Goal: Task Accomplishment & Management: Manage account settings

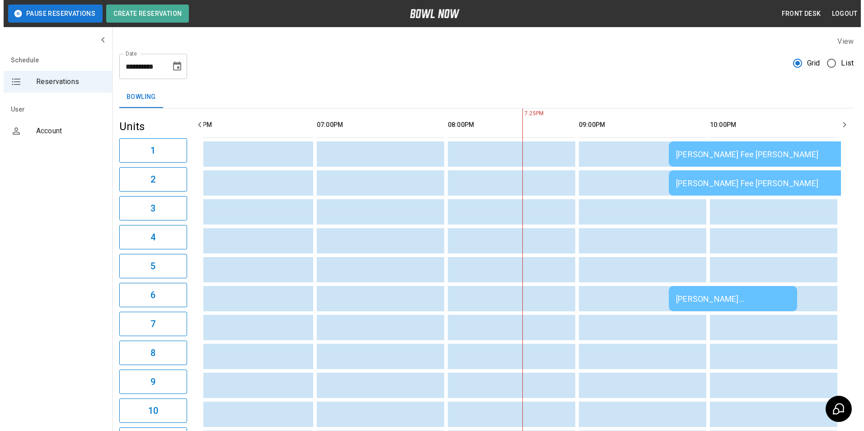
scroll to position [0, 158]
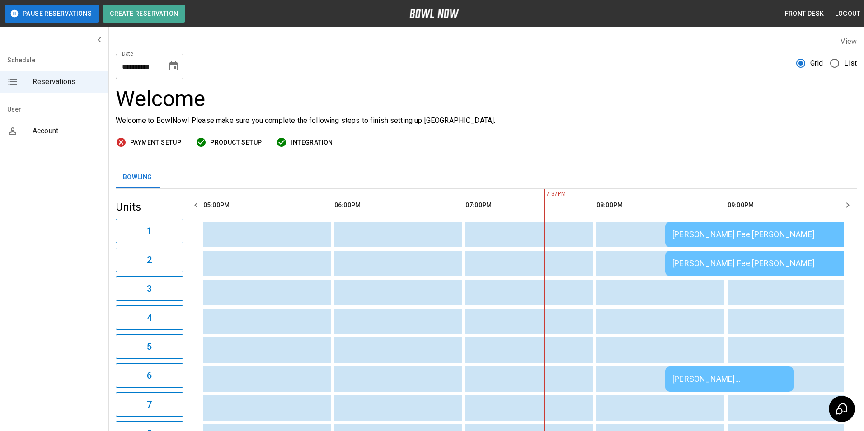
click at [844, 65] on span "List" at bounding box center [850, 63] width 13 height 11
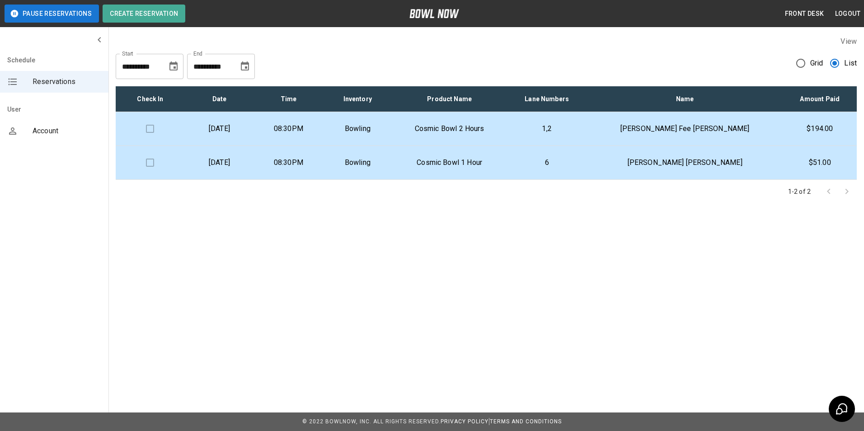
click at [469, 127] on p "Cosmic Bowl 2 Hours" at bounding box center [449, 128] width 100 height 11
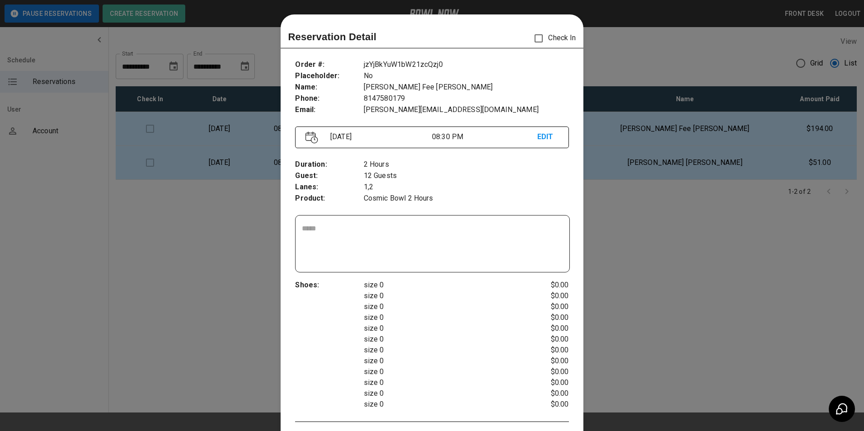
scroll to position [14, 0]
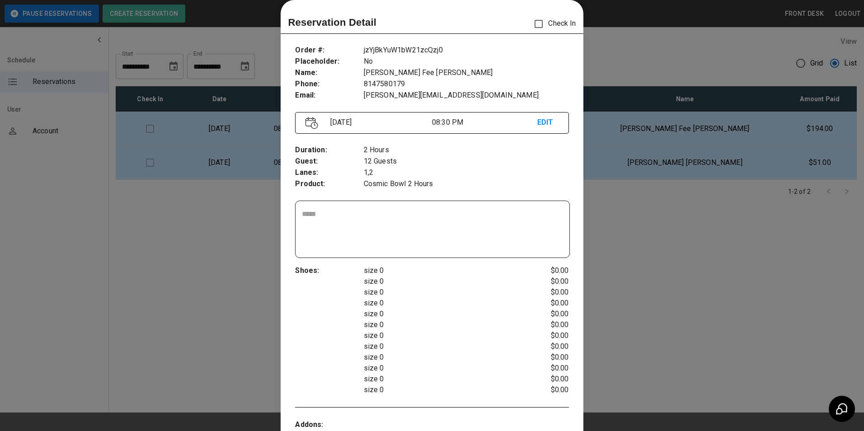
click at [613, 48] on div at bounding box center [432, 215] width 864 height 431
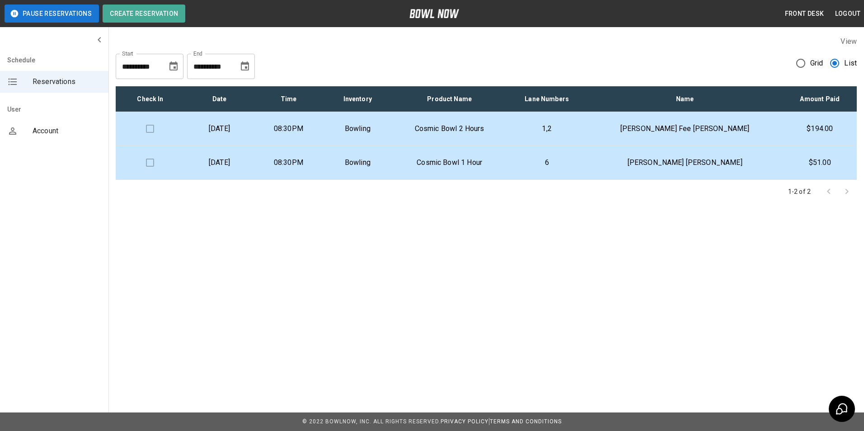
click at [440, 128] on td "Cosmic Bowl 2 Hours" at bounding box center [449, 129] width 115 height 34
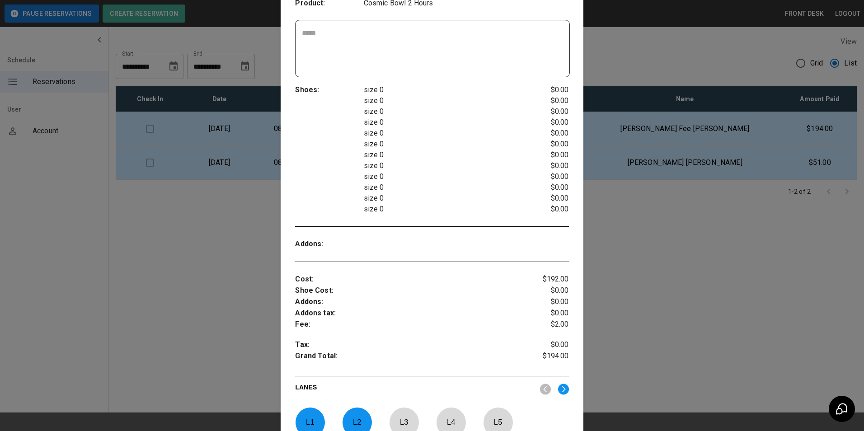
scroll to position [0, 0]
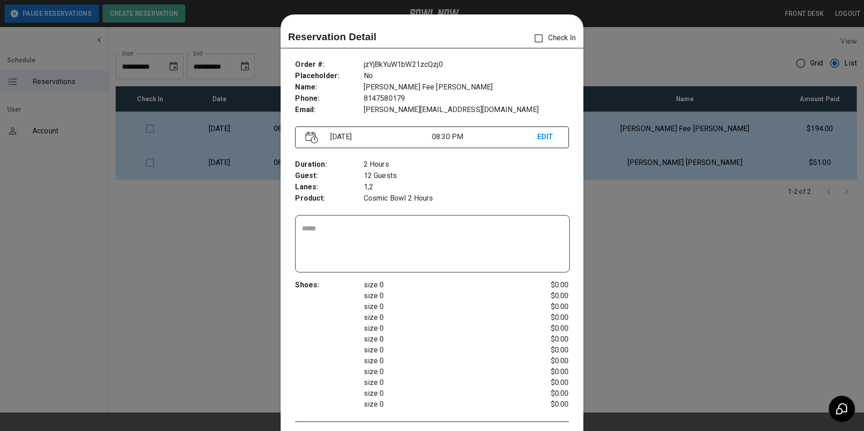
click at [684, 247] on div at bounding box center [432, 215] width 864 height 431
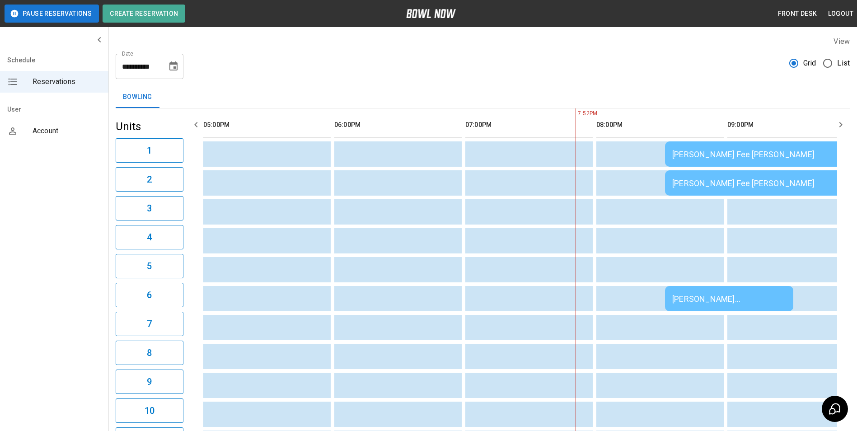
scroll to position [0, 158]
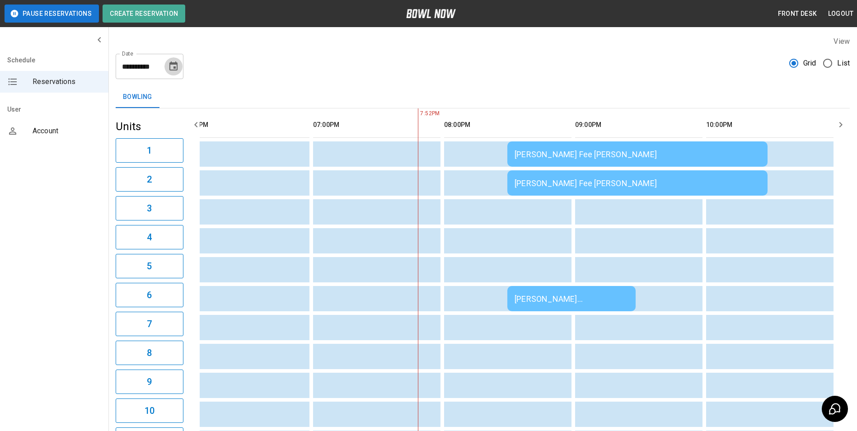
click at [174, 68] on icon "Choose date, selected date is Aug 15, 2025" at bounding box center [173, 65] width 8 height 9
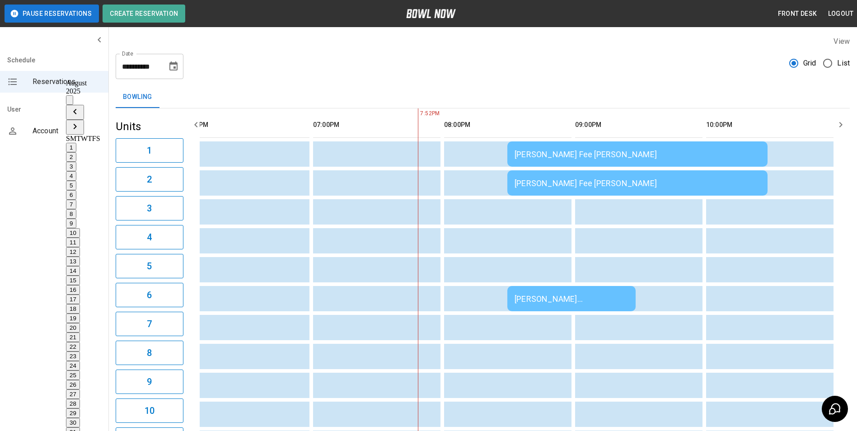
click at [80, 238] on button "11" at bounding box center [73, 242] width 14 height 9
type input "**********"
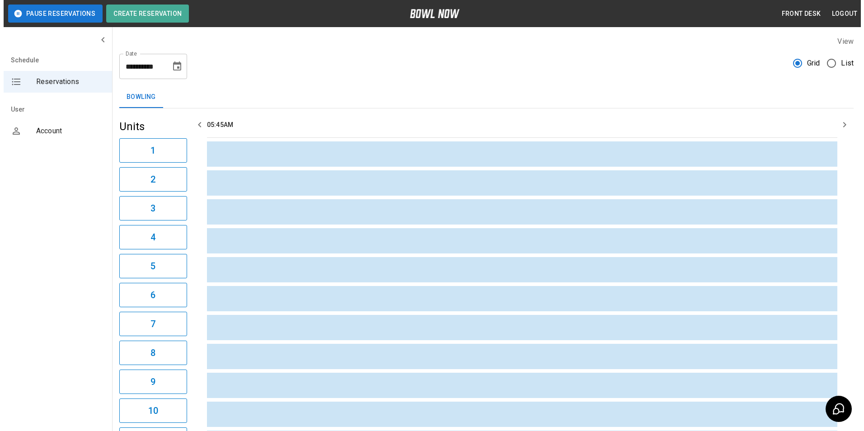
scroll to position [0, 0]
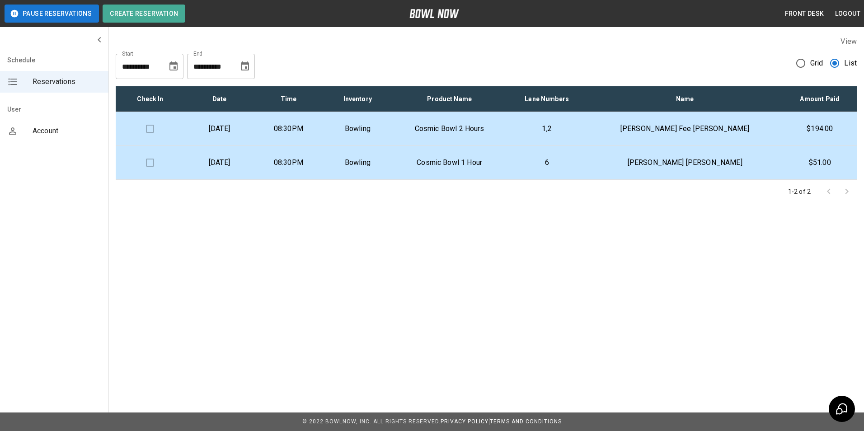
click at [176, 64] on icon "Choose date, selected date is Aug 15, 2025" at bounding box center [173, 65] width 8 height 9
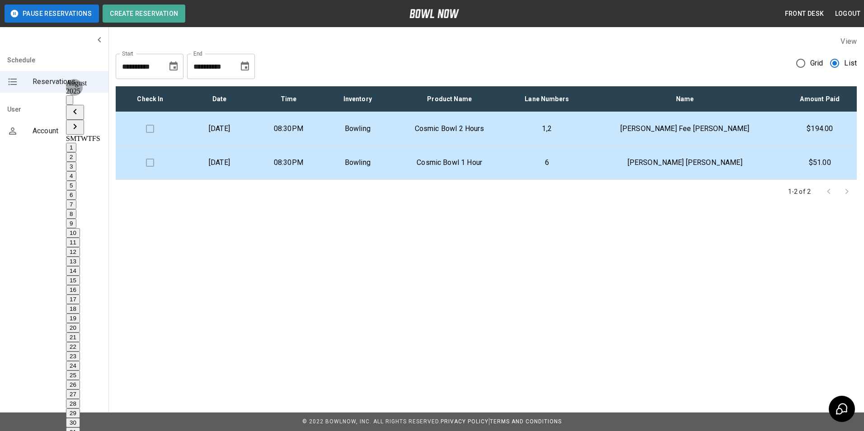
click at [80, 247] on button "12" at bounding box center [73, 251] width 14 height 9
type input "**********"
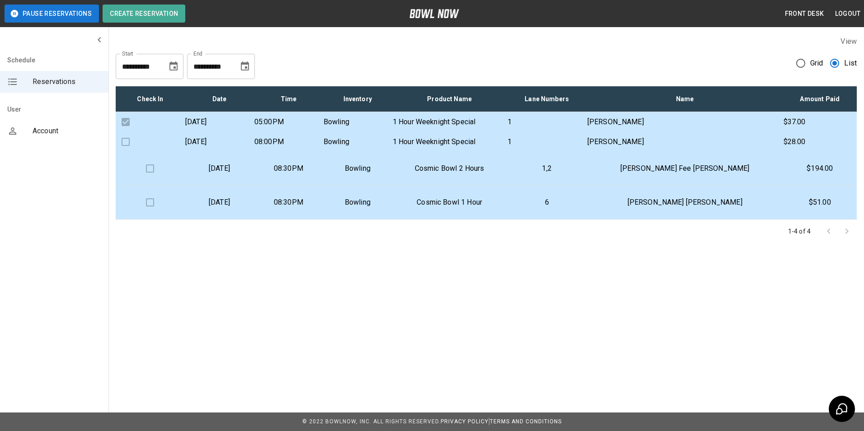
click at [392, 147] on p "Bowling" at bounding box center [357, 141] width 68 height 11
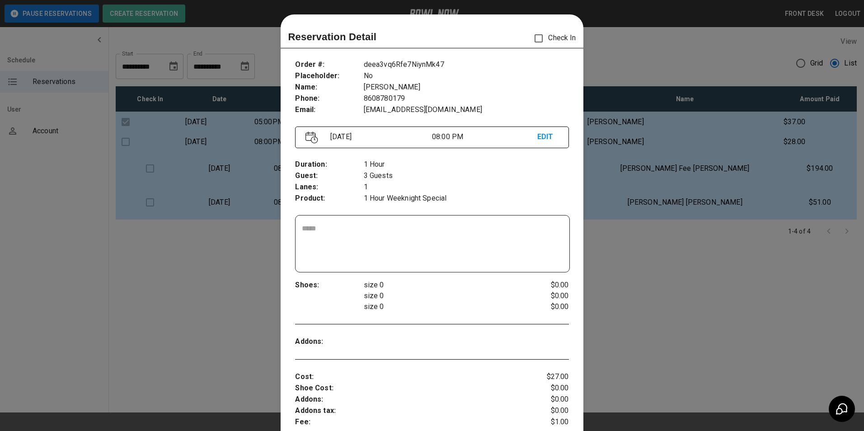
scroll to position [14, 0]
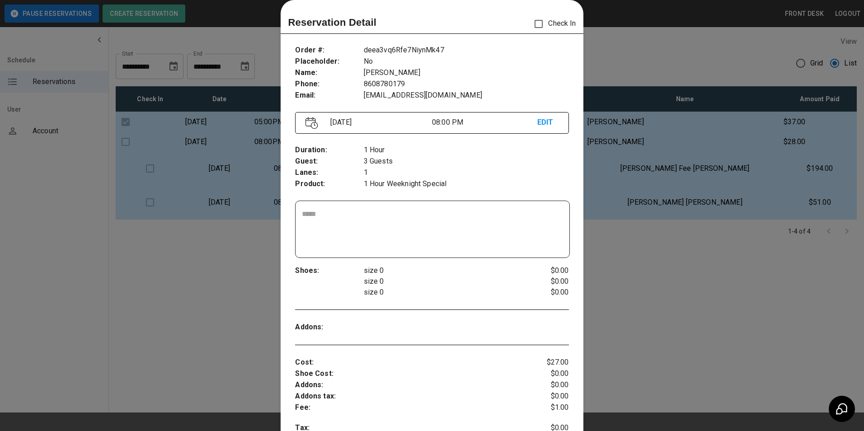
click at [639, 57] on div at bounding box center [432, 215] width 864 height 431
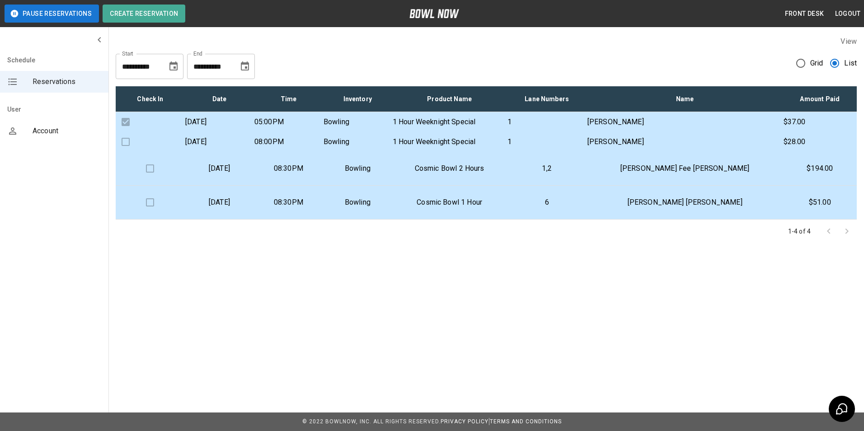
click at [467, 147] on p "1 Hour Weeknight Special" at bounding box center [450, 141] width 114 height 11
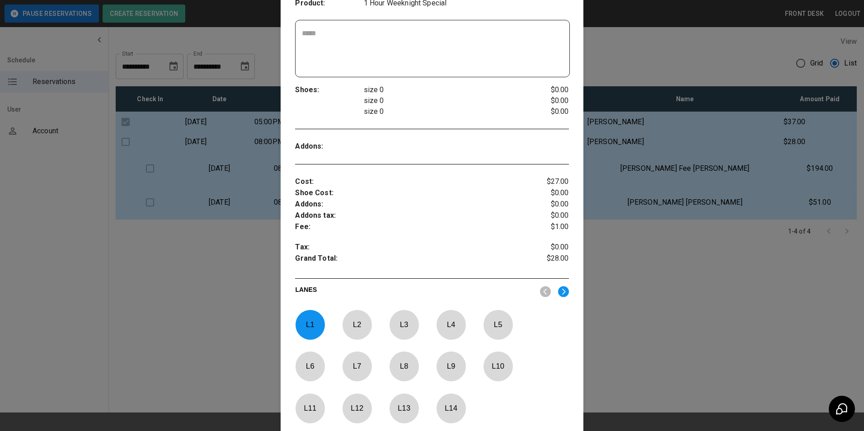
scroll to position [305, 0]
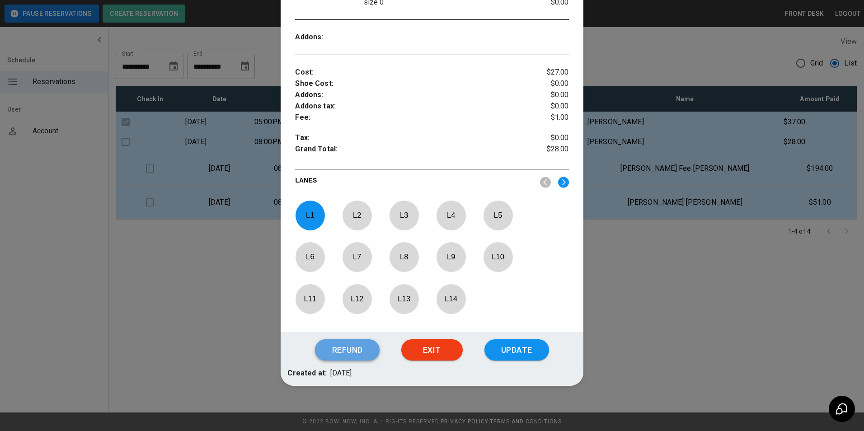
click at [343, 350] on button "Refund" at bounding box center [347, 350] width 64 height 22
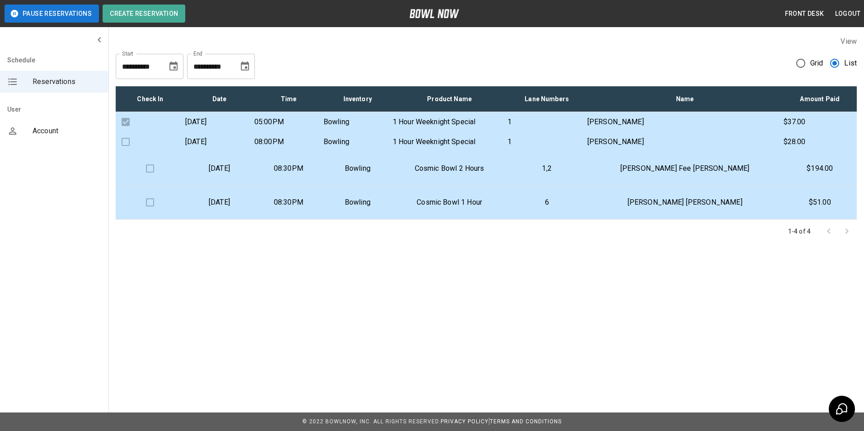
click at [466, 147] on p "1 Hour Weeknight Special" at bounding box center [450, 141] width 114 height 11
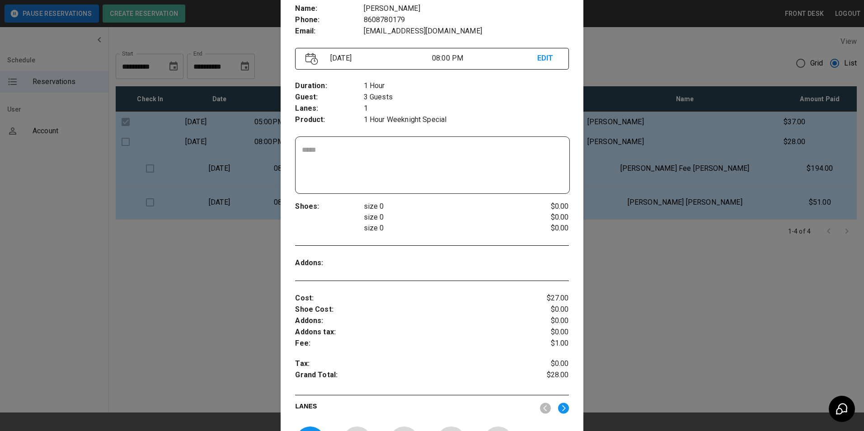
scroll to position [0, 0]
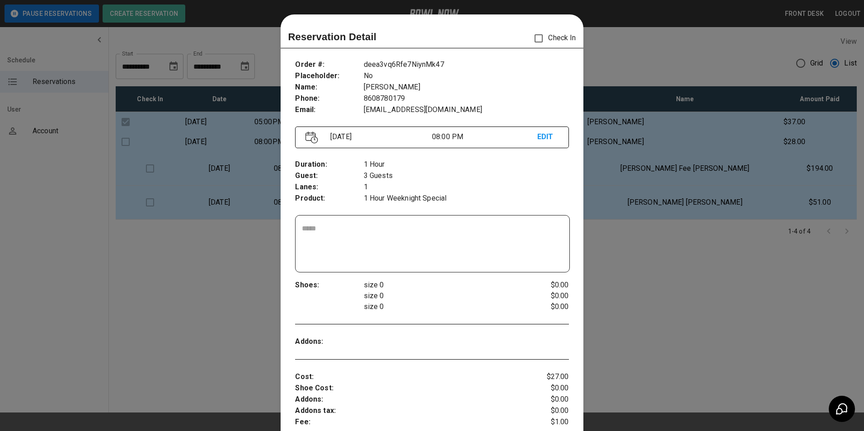
click at [654, 73] on div at bounding box center [432, 215] width 864 height 431
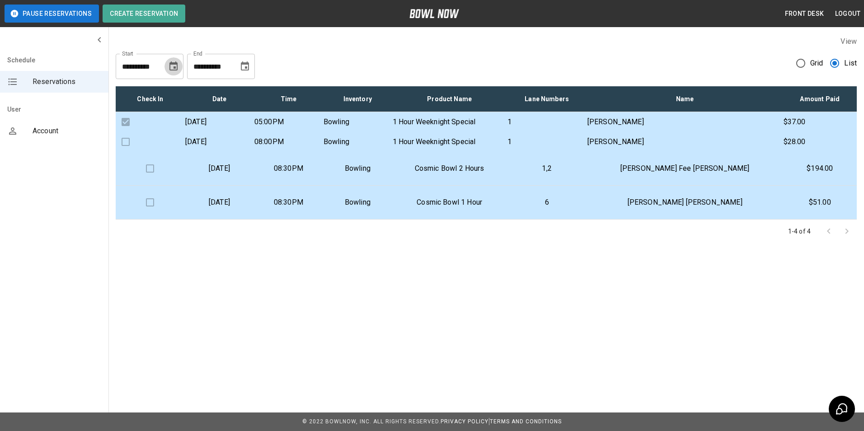
click at [179, 65] on button "Choose date, selected date is Aug 12, 2025" at bounding box center [173, 66] width 18 height 18
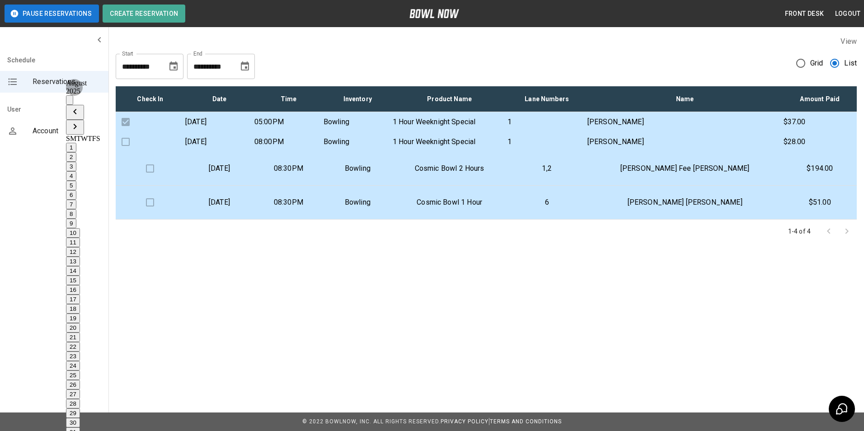
click at [80, 247] on button "12" at bounding box center [73, 251] width 14 height 9
click at [379, 132] on td "Bowling" at bounding box center [357, 122] width 69 height 20
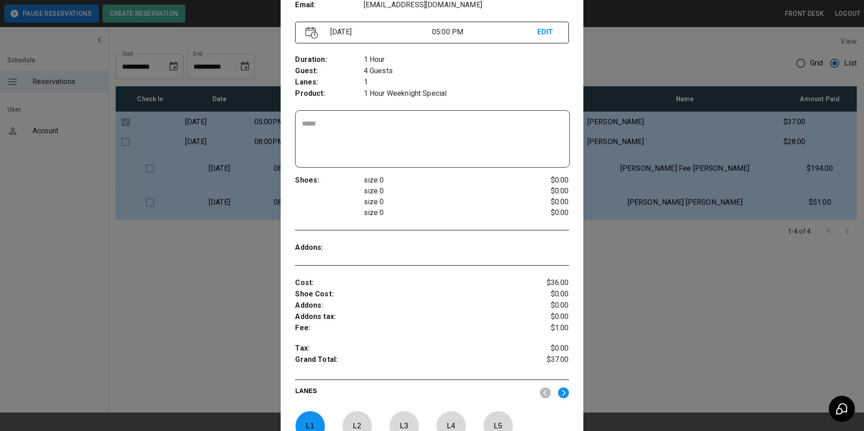
scroll to position [57, 0]
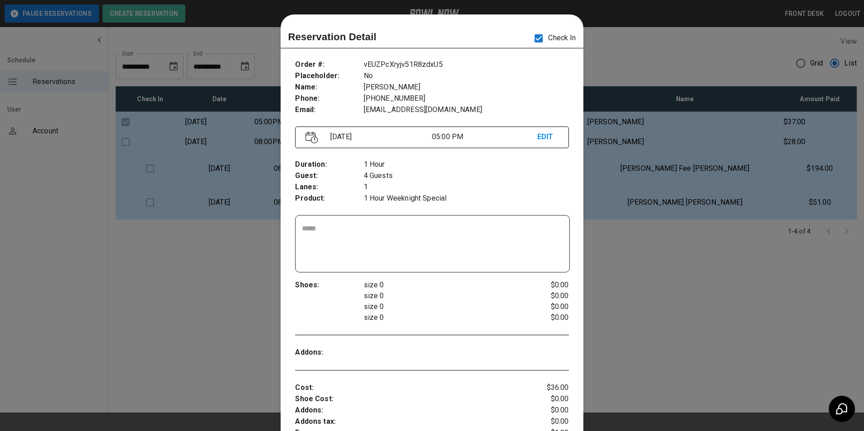
click at [640, 163] on div at bounding box center [432, 215] width 864 height 431
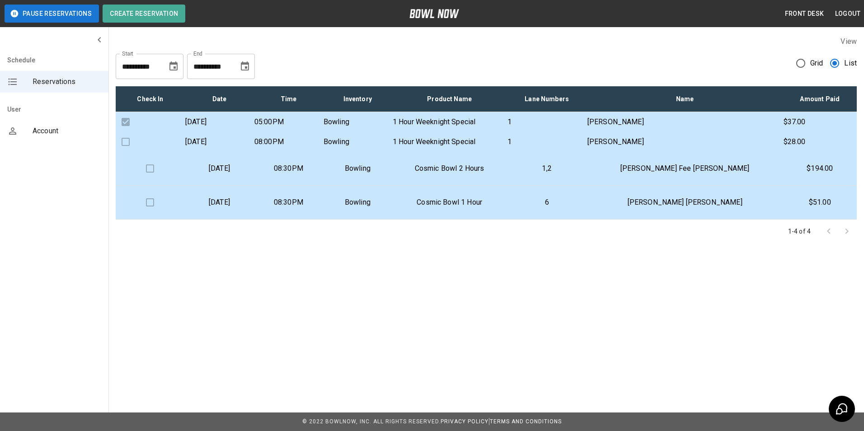
click at [586, 147] on p "1" at bounding box center [546, 141] width 79 height 11
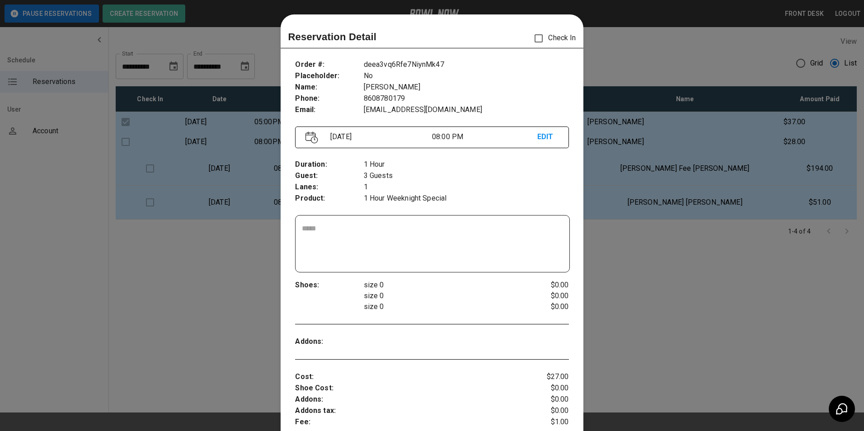
scroll to position [14, 0]
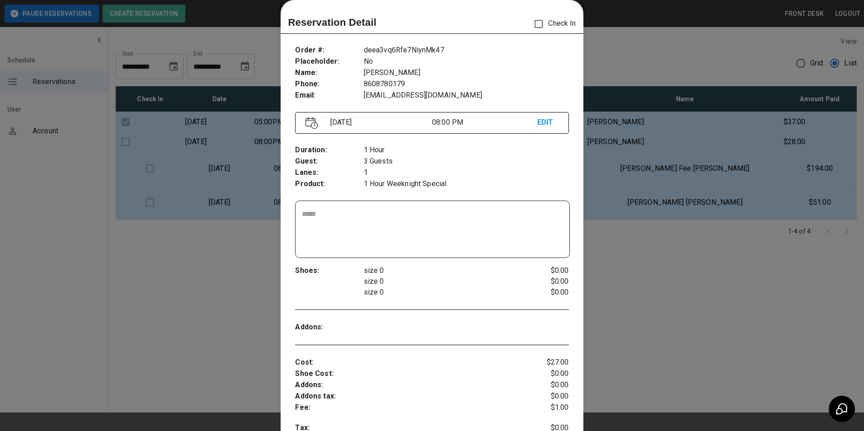
click at [539, 119] on p "EDIT" at bounding box center [547, 122] width 21 height 11
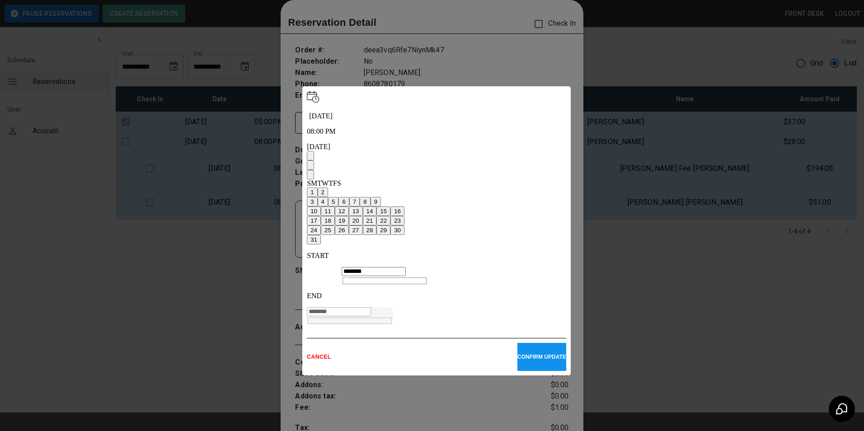
click at [390, 206] on button "15" at bounding box center [383, 210] width 14 height 9
click at [530, 343] on button "CONFIRM UPDATE" at bounding box center [541, 357] width 49 height 28
click at [526, 354] on p "CONFIRM UPDATE" at bounding box center [541, 357] width 49 height 6
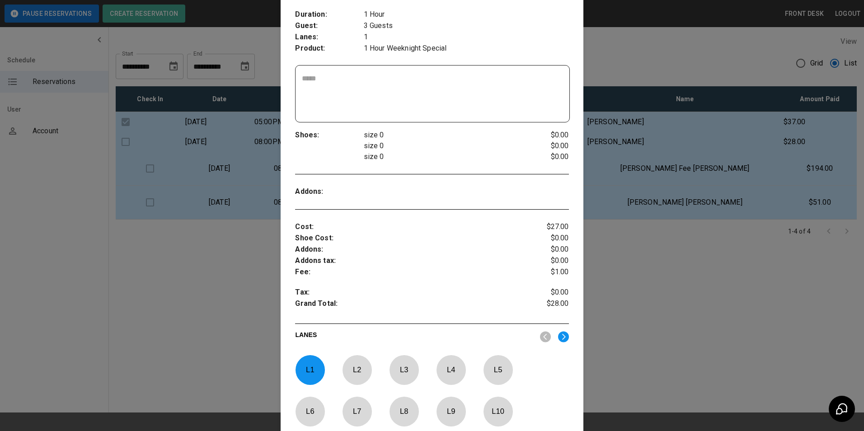
scroll to position [305, 0]
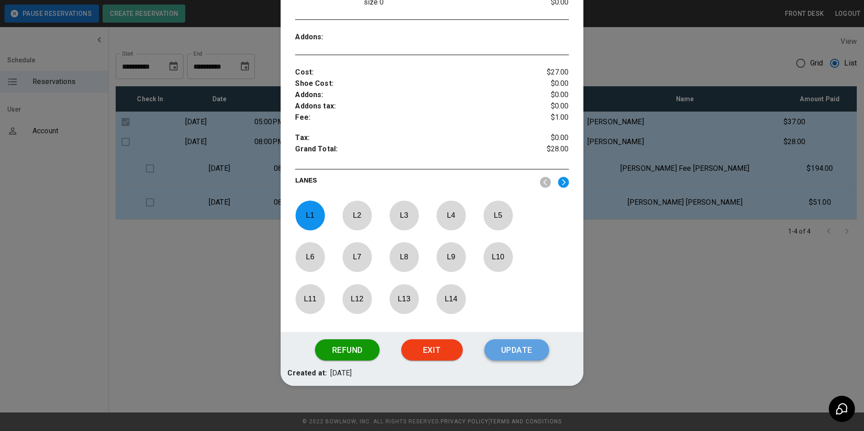
click at [509, 349] on button "Update" at bounding box center [516, 350] width 65 height 22
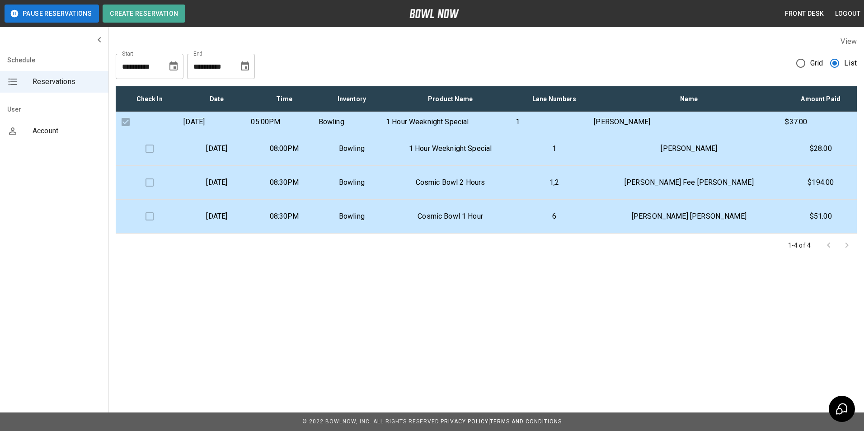
click at [310, 154] on p "08:00PM" at bounding box center [284, 148] width 53 height 11
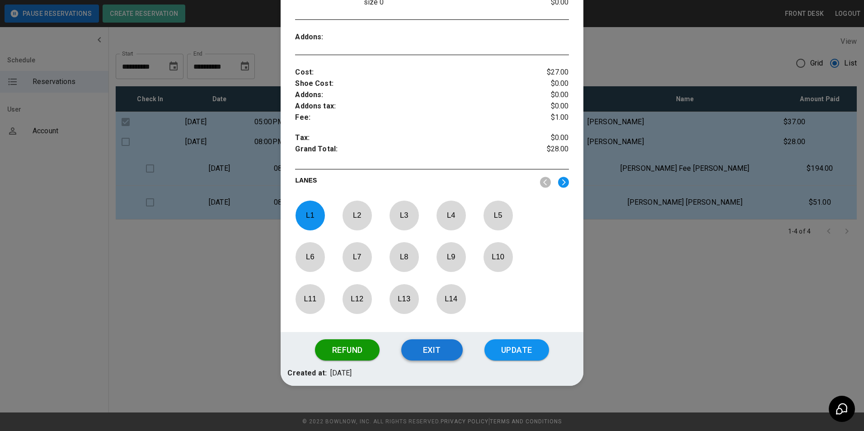
click at [417, 350] on button "Exit" at bounding box center [431, 350] width 61 height 22
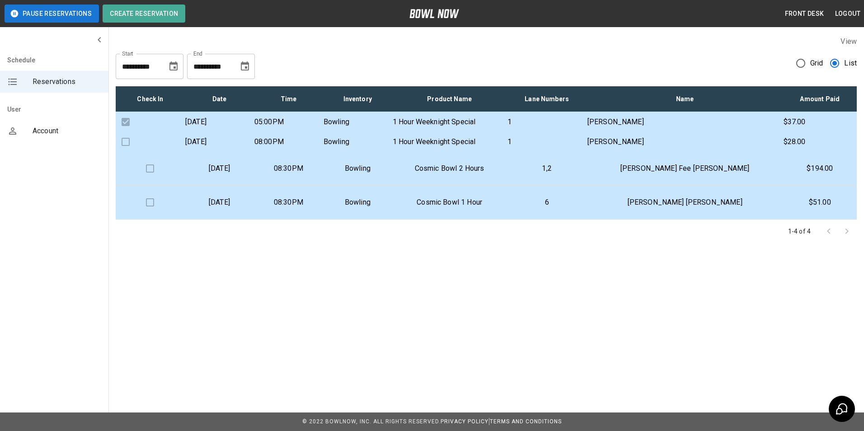
click at [323, 152] on td "08:00PM" at bounding box center [288, 142] width 69 height 20
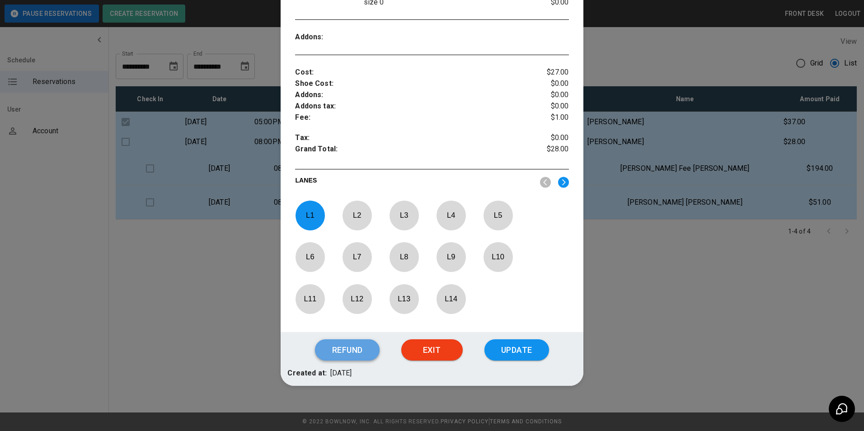
click at [363, 348] on button "Refund" at bounding box center [347, 350] width 64 height 22
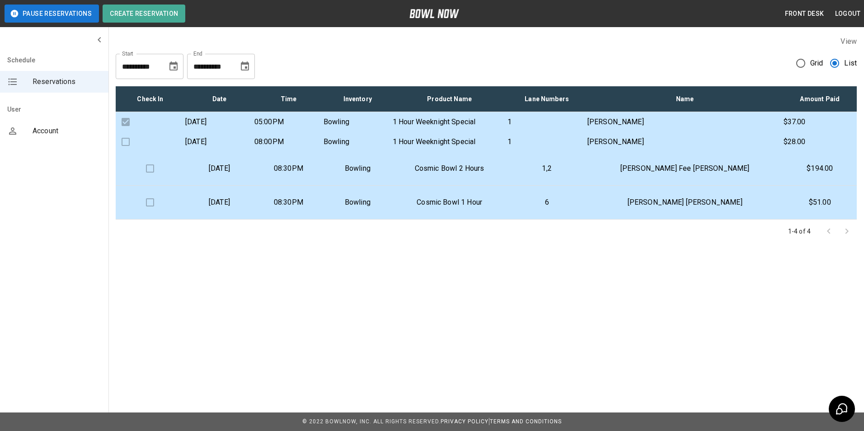
click at [448, 147] on p "1 Hour Weeknight Special" at bounding box center [450, 141] width 114 height 11
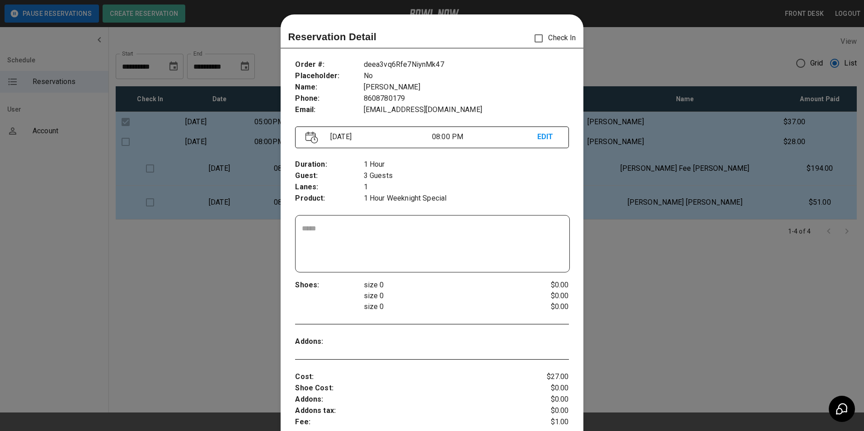
scroll to position [14, 0]
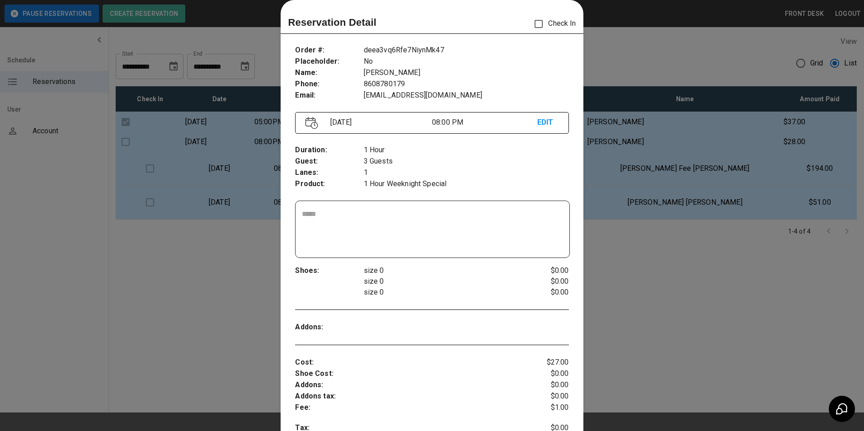
click at [623, 276] on div at bounding box center [432, 215] width 864 height 431
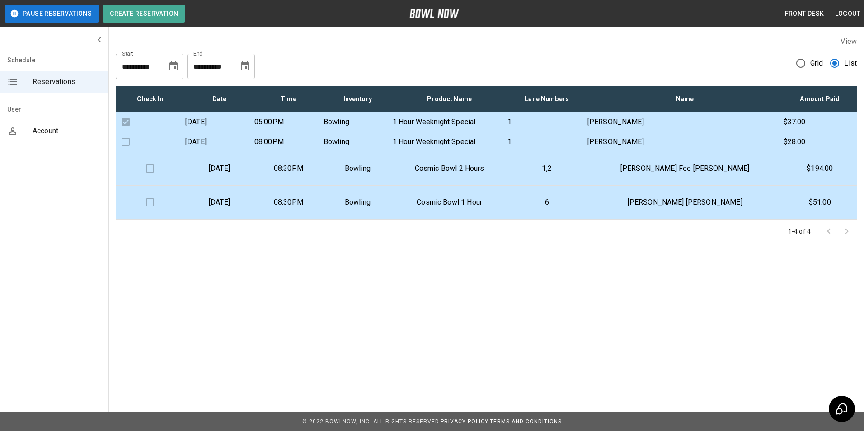
click at [392, 220] on td "Bowling" at bounding box center [357, 203] width 69 height 34
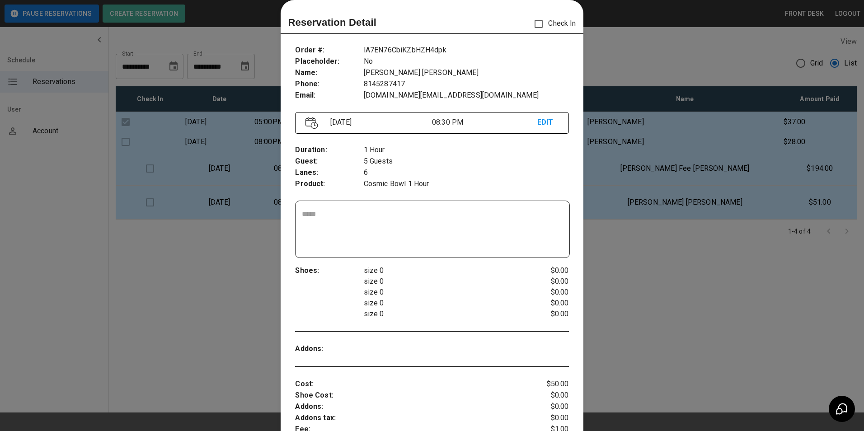
click at [599, 183] on div at bounding box center [432, 215] width 864 height 431
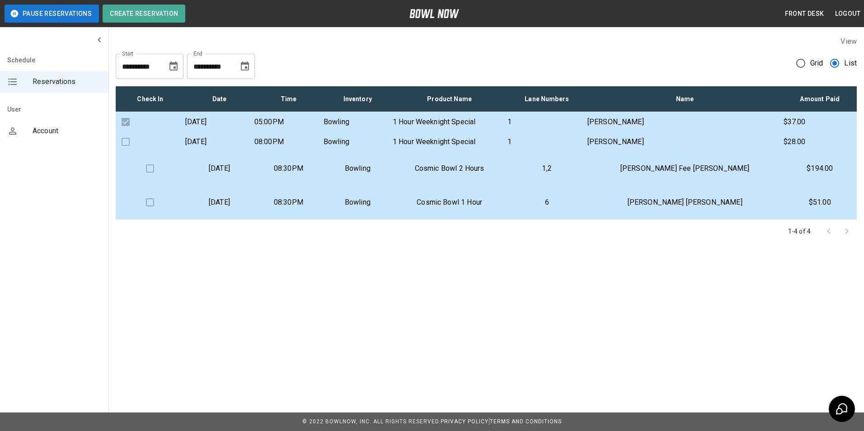
click at [580, 174] on p "1,2" at bounding box center [547, 168] width 66 height 11
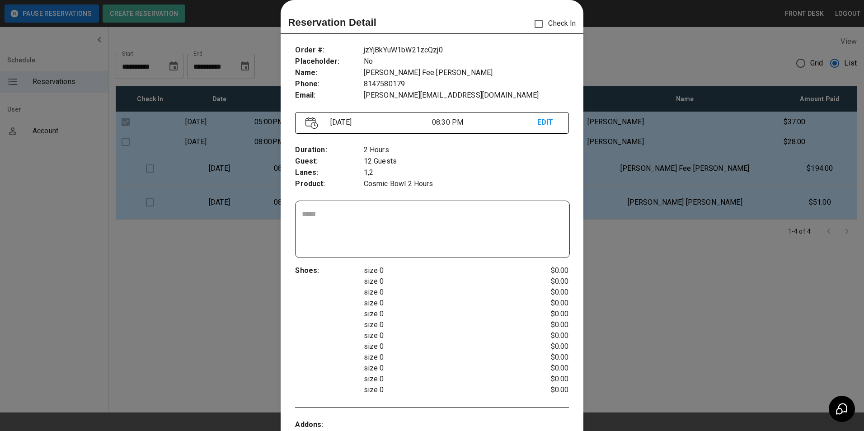
click at [652, 304] on div at bounding box center [432, 215] width 864 height 431
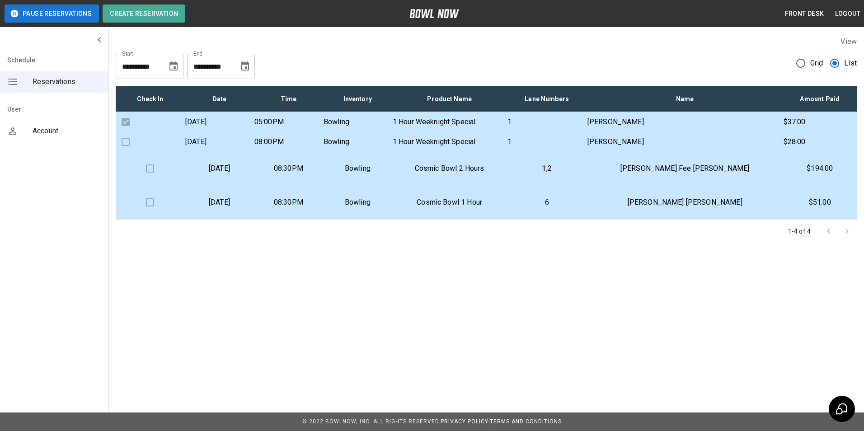
click at [579, 152] on td "1" at bounding box center [547, 142] width 80 height 20
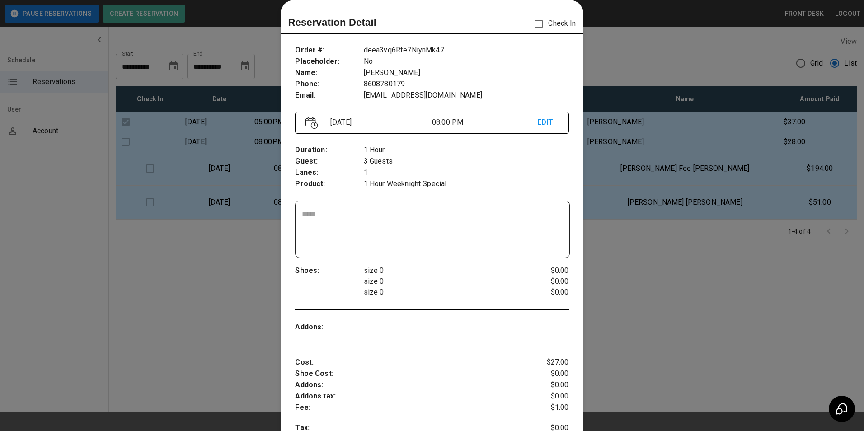
click at [537, 118] on p "EDIT" at bounding box center [547, 122] width 21 height 11
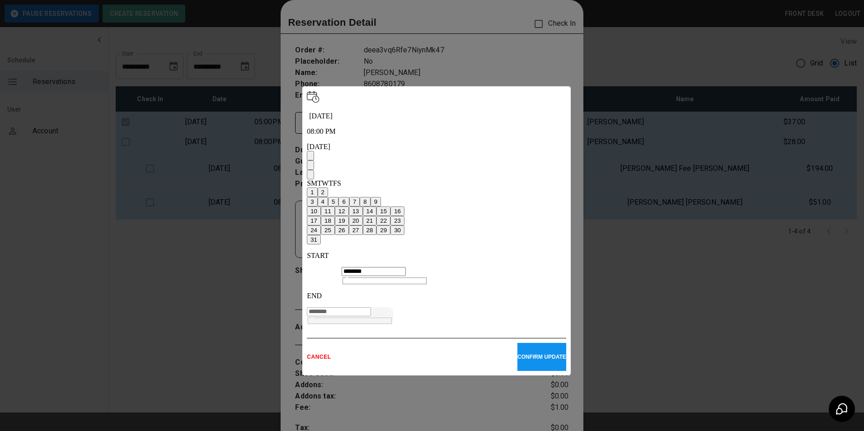
click at [349, 206] on button "12" at bounding box center [342, 210] width 14 height 9
click at [520, 354] on p "CONFIRM UPDATE" at bounding box center [541, 357] width 49 height 6
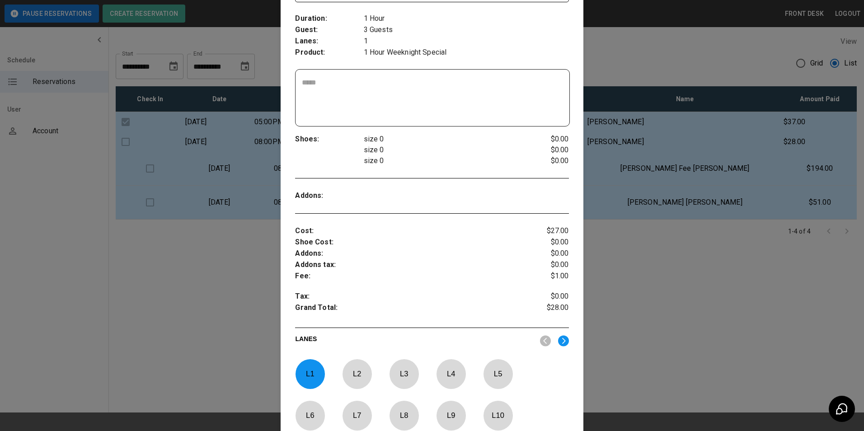
scroll to position [286, 0]
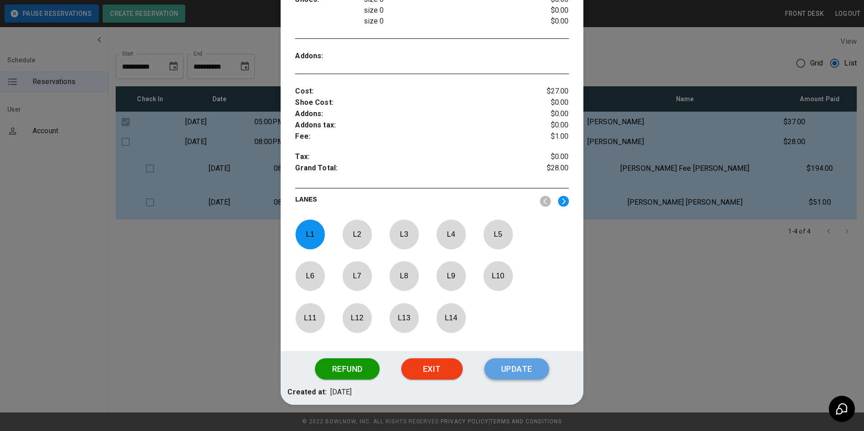
click at [531, 371] on button "Update" at bounding box center [516, 369] width 65 height 22
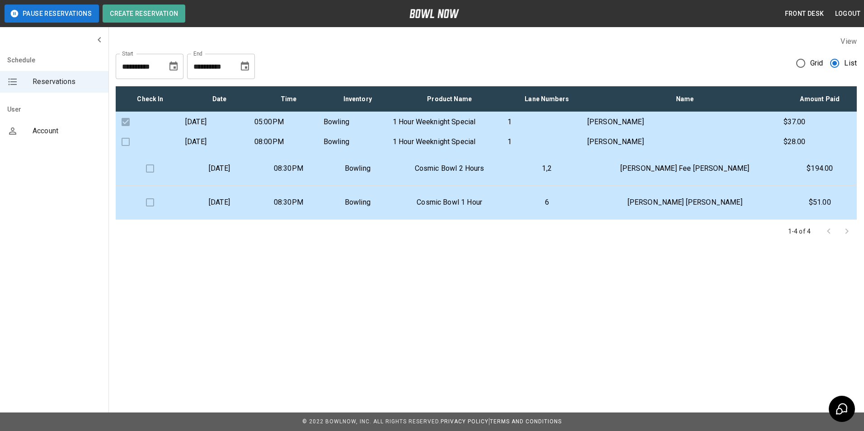
click at [323, 147] on p "08:00PM" at bounding box center [288, 141] width 68 height 11
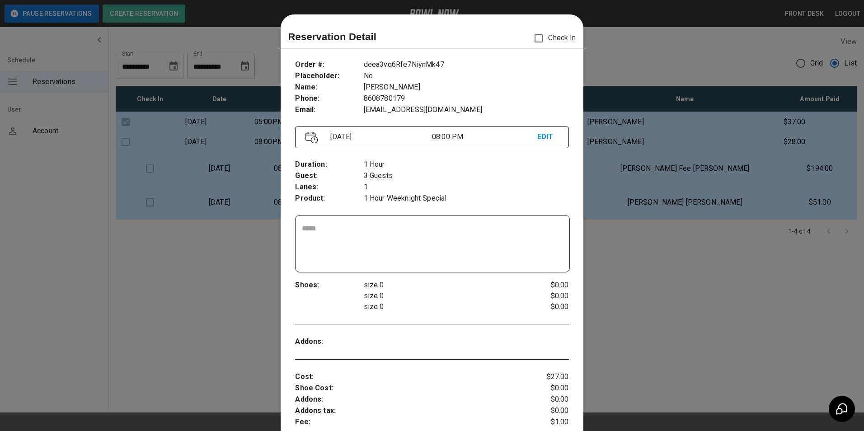
scroll to position [14, 0]
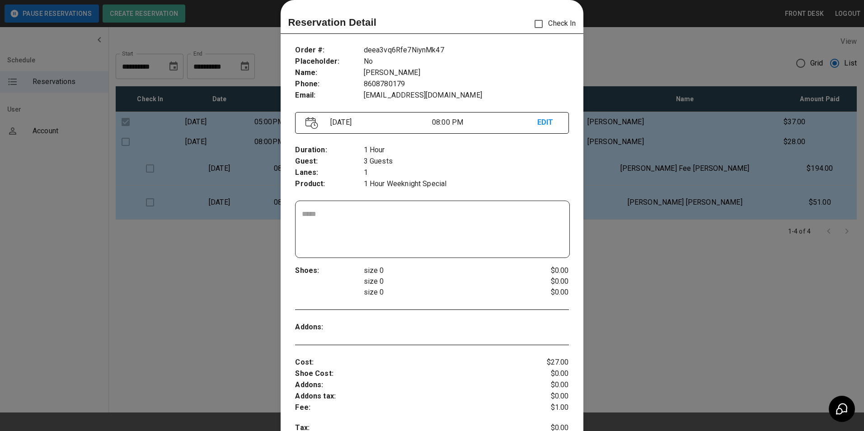
click at [588, 311] on div at bounding box center [432, 215] width 864 height 431
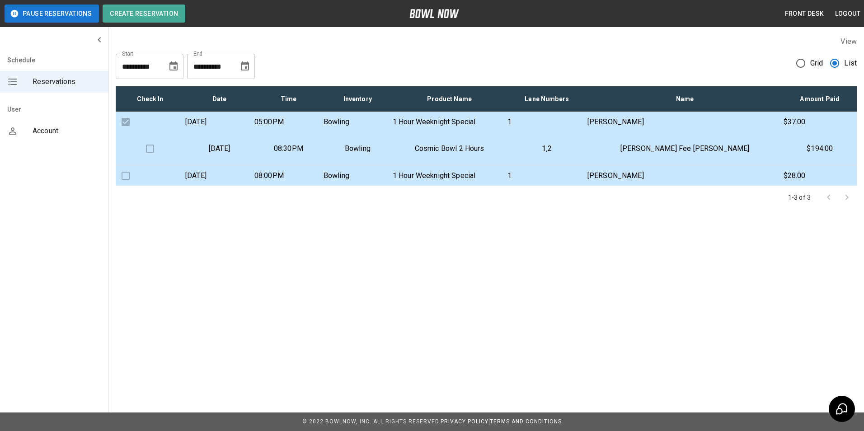
click at [170, 63] on icon "Choose date, selected date is Aug 12, 2025" at bounding box center [173, 65] width 8 height 9
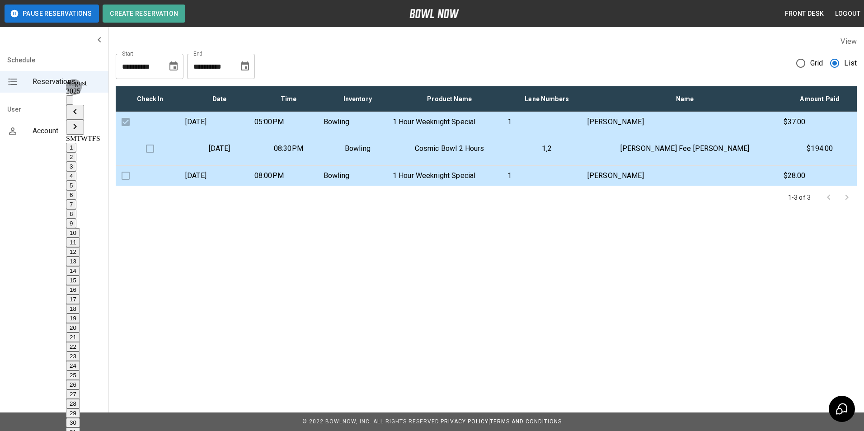
click at [80, 276] on button "15" at bounding box center [73, 280] width 14 height 9
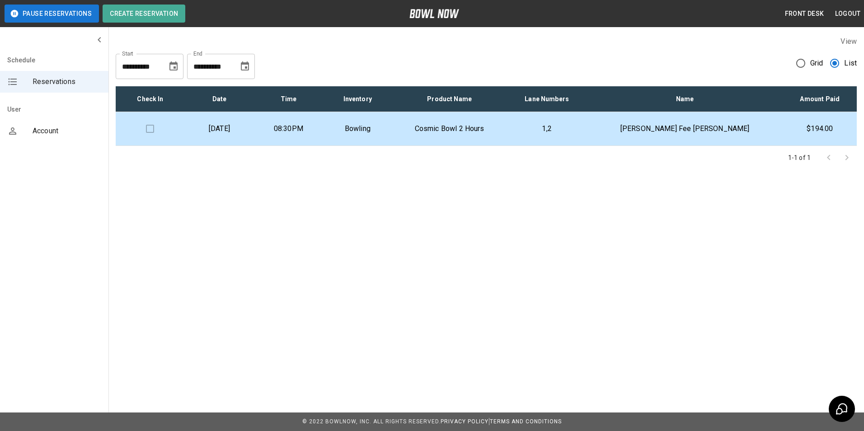
click at [177, 68] on icon "Choose date, selected date is Aug 15, 2025" at bounding box center [173, 65] width 8 height 9
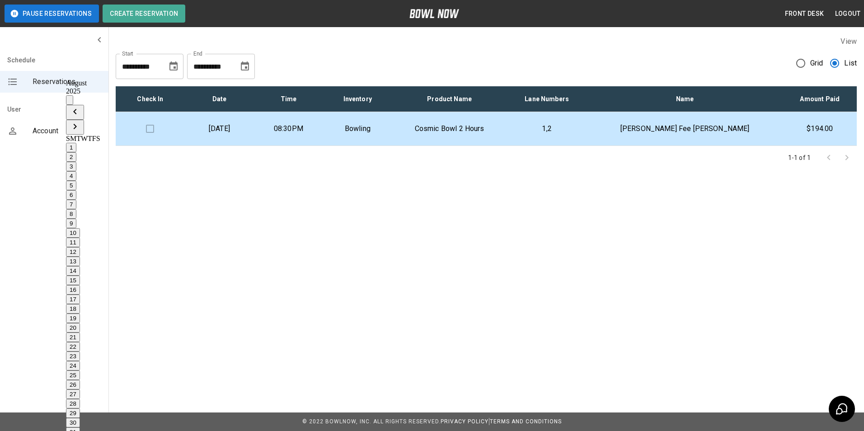
click at [80, 247] on button "12" at bounding box center [73, 251] width 14 height 9
type input "**********"
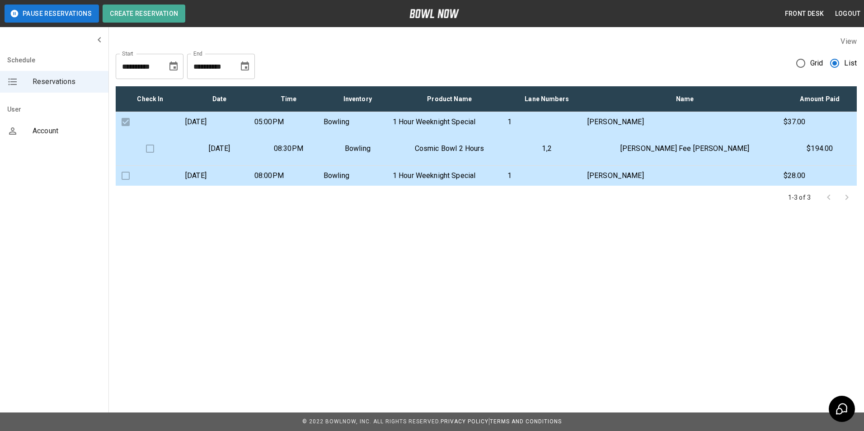
click at [173, 72] on button "Choose date, selected date is Aug 12, 2025" at bounding box center [173, 66] width 18 height 18
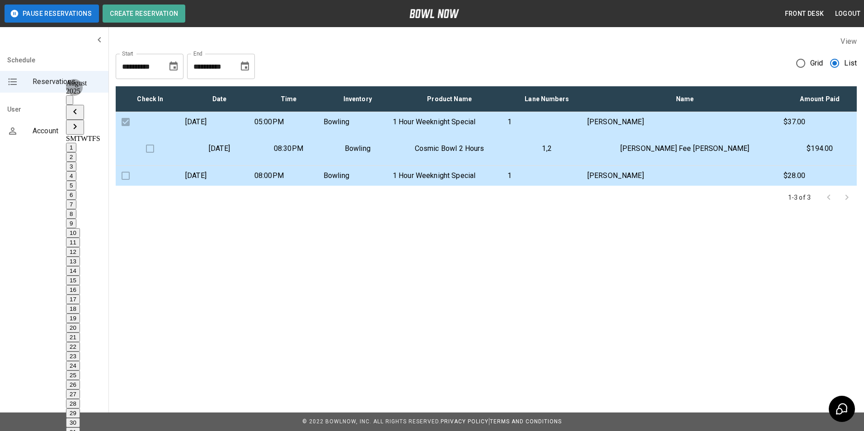
click at [80, 247] on button "12" at bounding box center [73, 251] width 14 height 9
click at [811, 62] on span "Grid" at bounding box center [816, 63] width 13 height 11
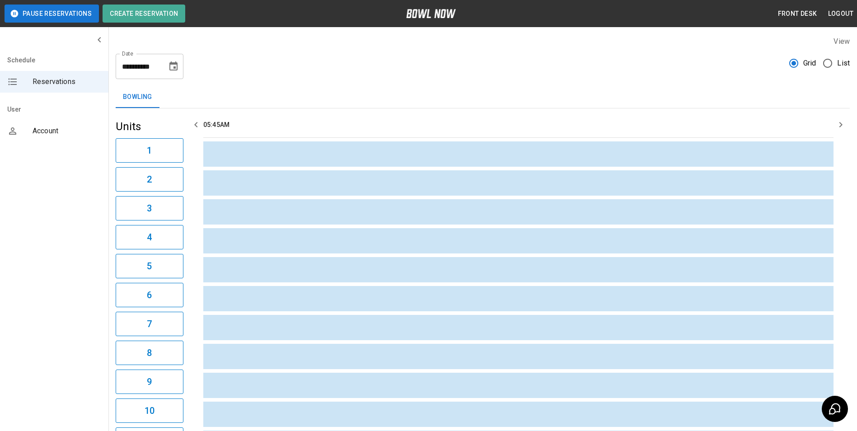
click at [840, 62] on span "List" at bounding box center [843, 63] width 13 height 11
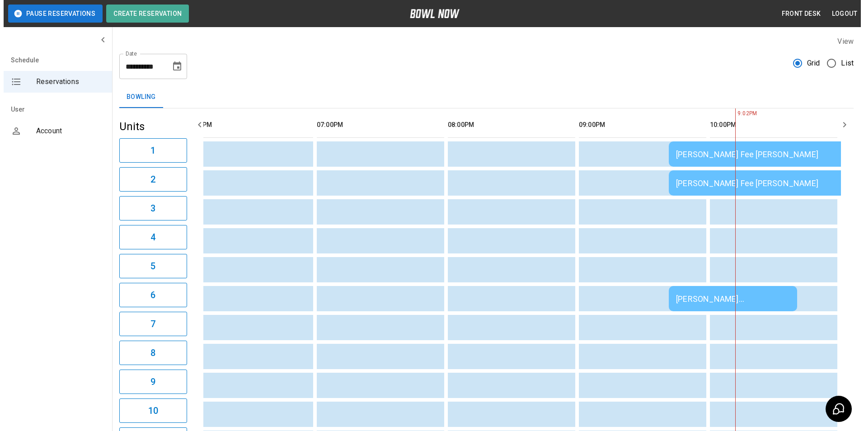
scroll to position [0, 158]
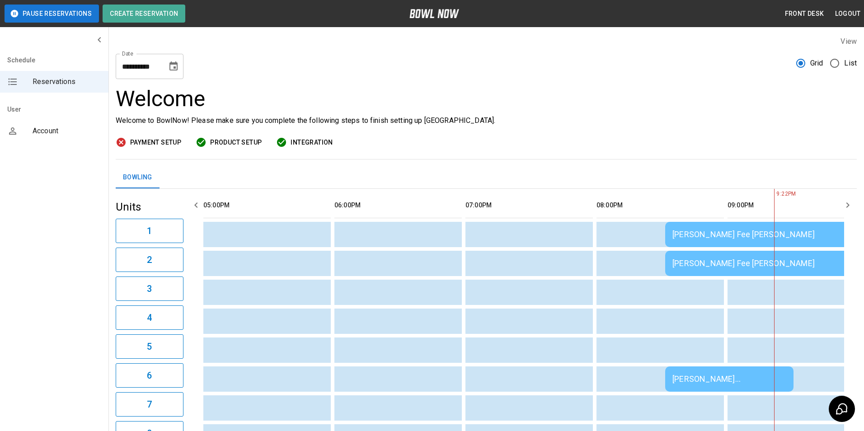
click at [844, 62] on span "List" at bounding box center [850, 63] width 13 height 11
